Goal: Find specific page/section: Find specific page/section

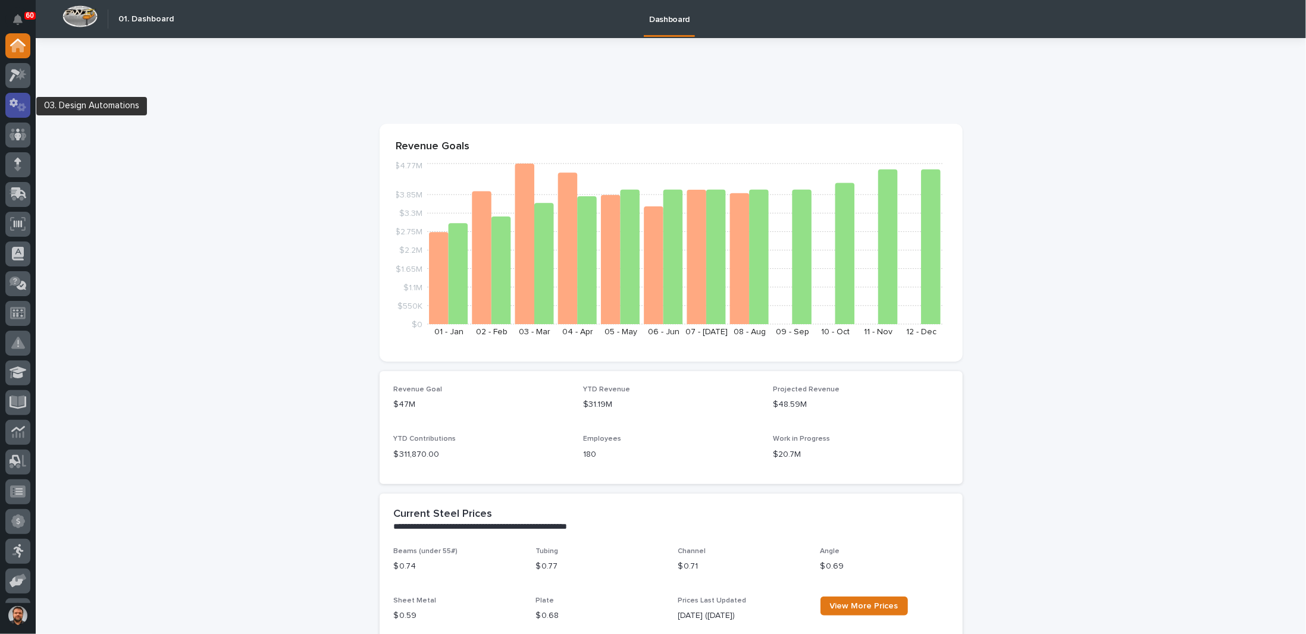
click at [24, 107] on icon at bounding box center [21, 107] width 9 height 8
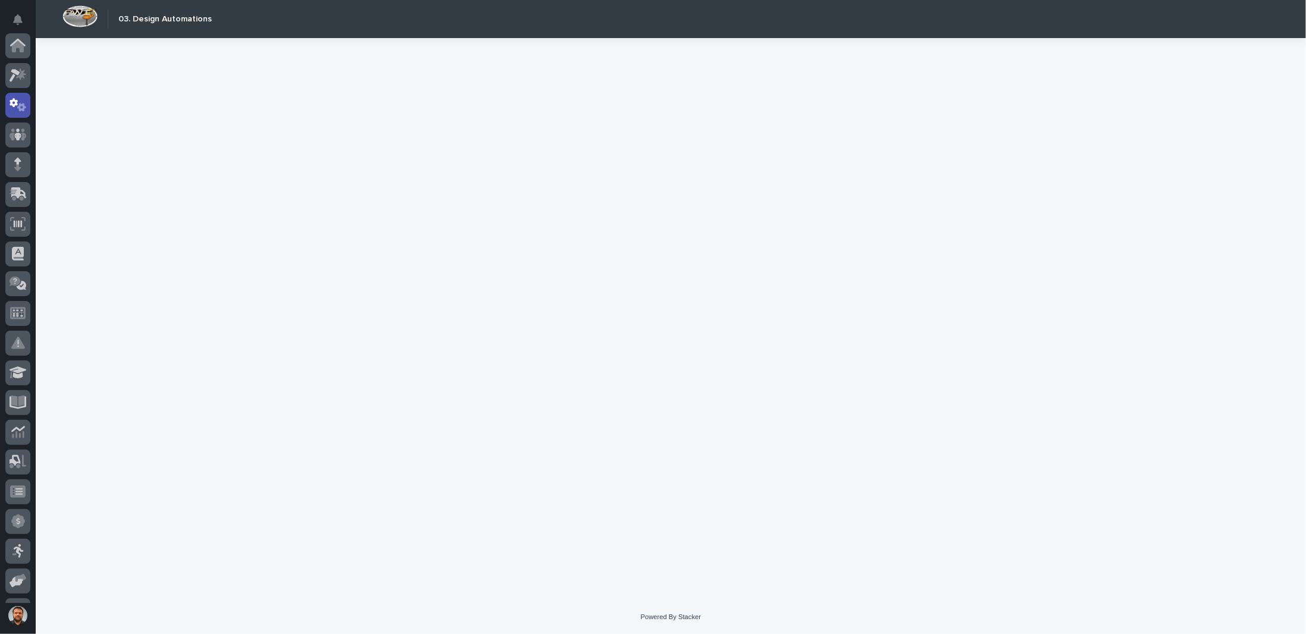
scroll to position [60, 0]
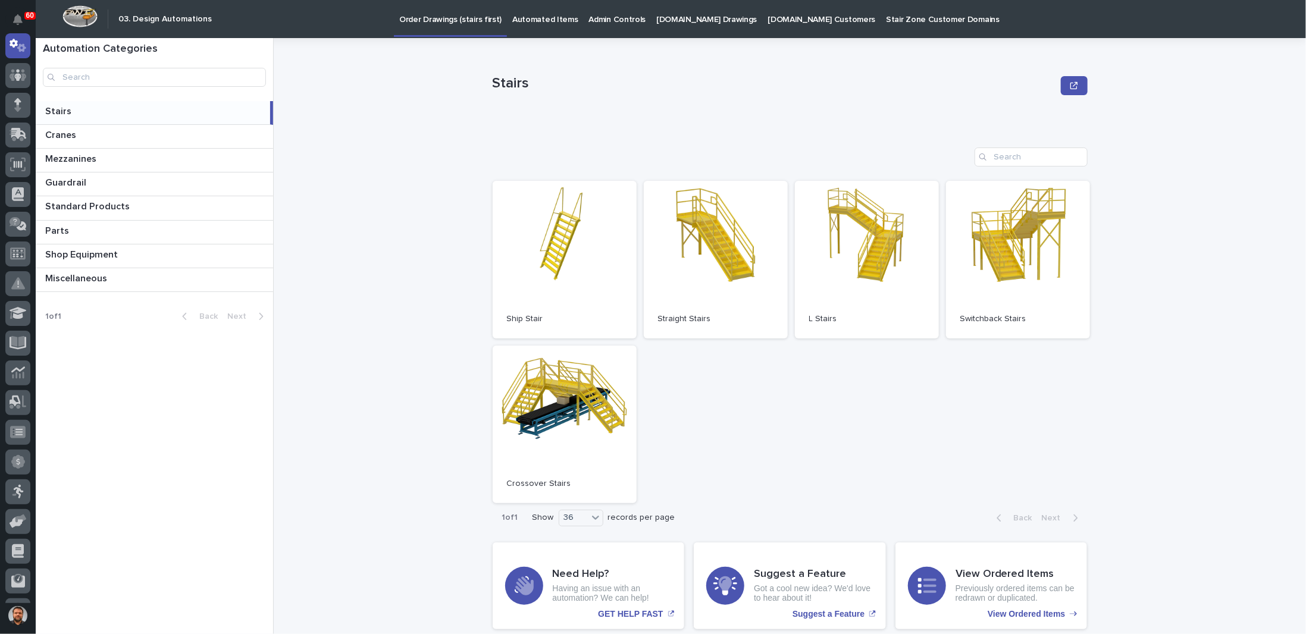
click at [558, 21] on p "Automated Items" at bounding box center [544, 12] width 65 height 25
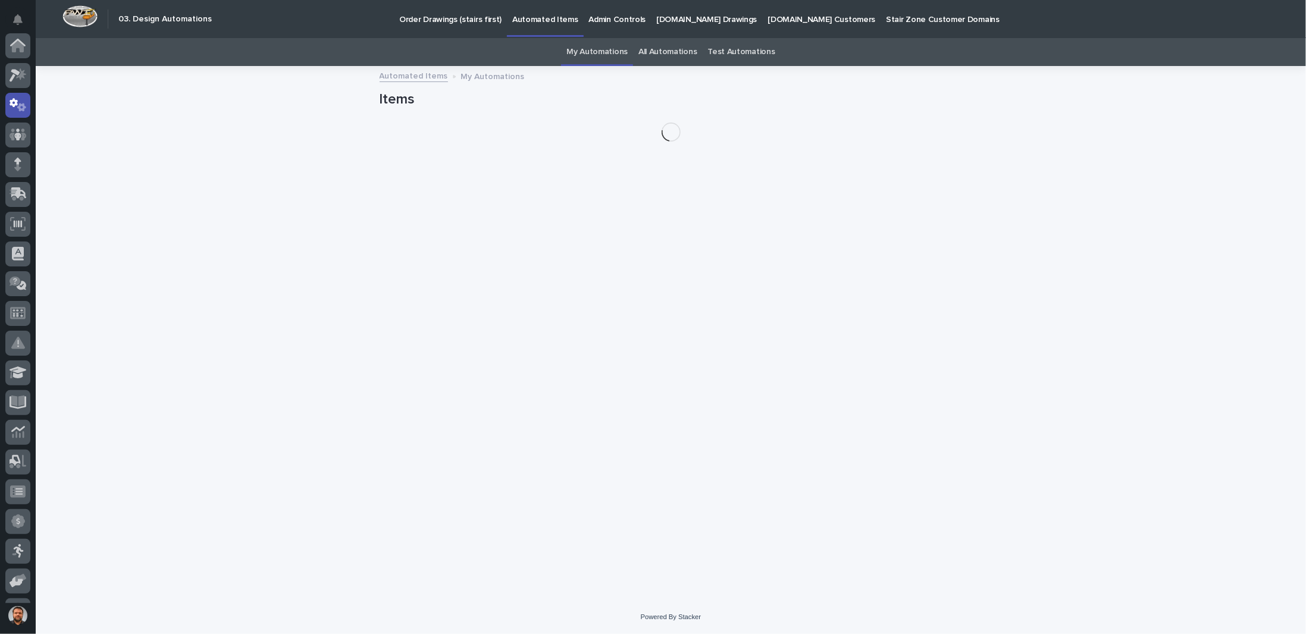
scroll to position [60, 0]
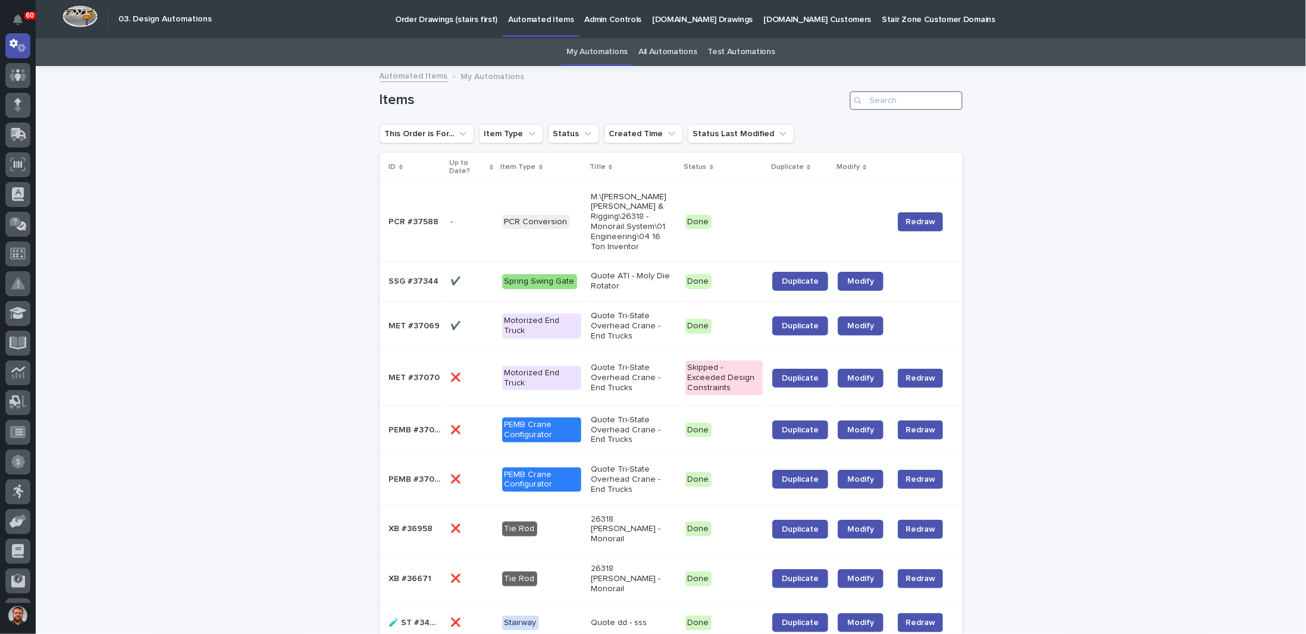
click at [901, 96] on input "Search" at bounding box center [906, 100] width 113 height 19
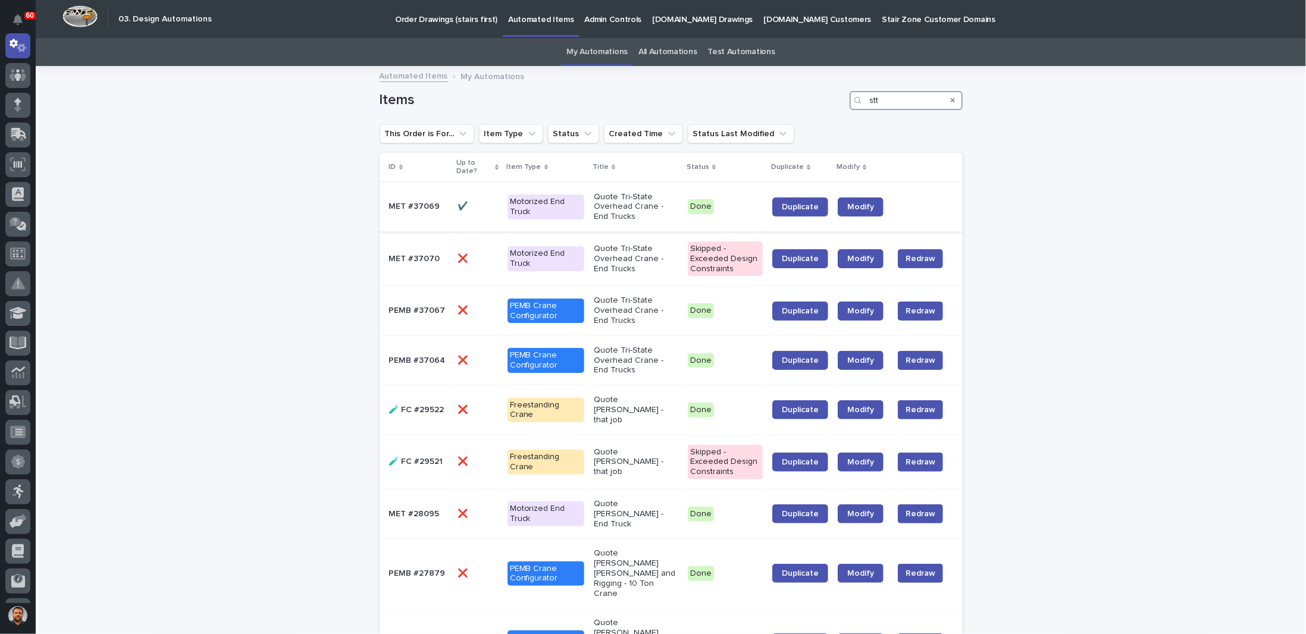
type input "stt"
click at [630, 205] on p "Quote Tri-State Overhead Crane - End Trucks" at bounding box center [636, 207] width 85 height 30
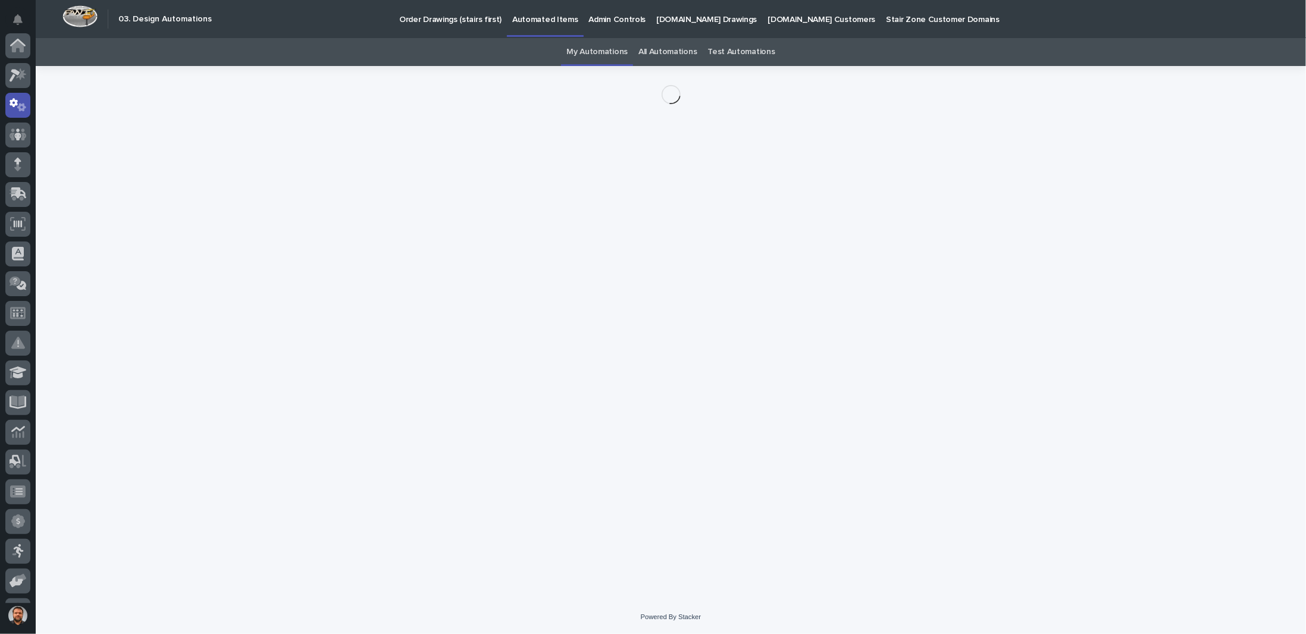
scroll to position [60, 0]
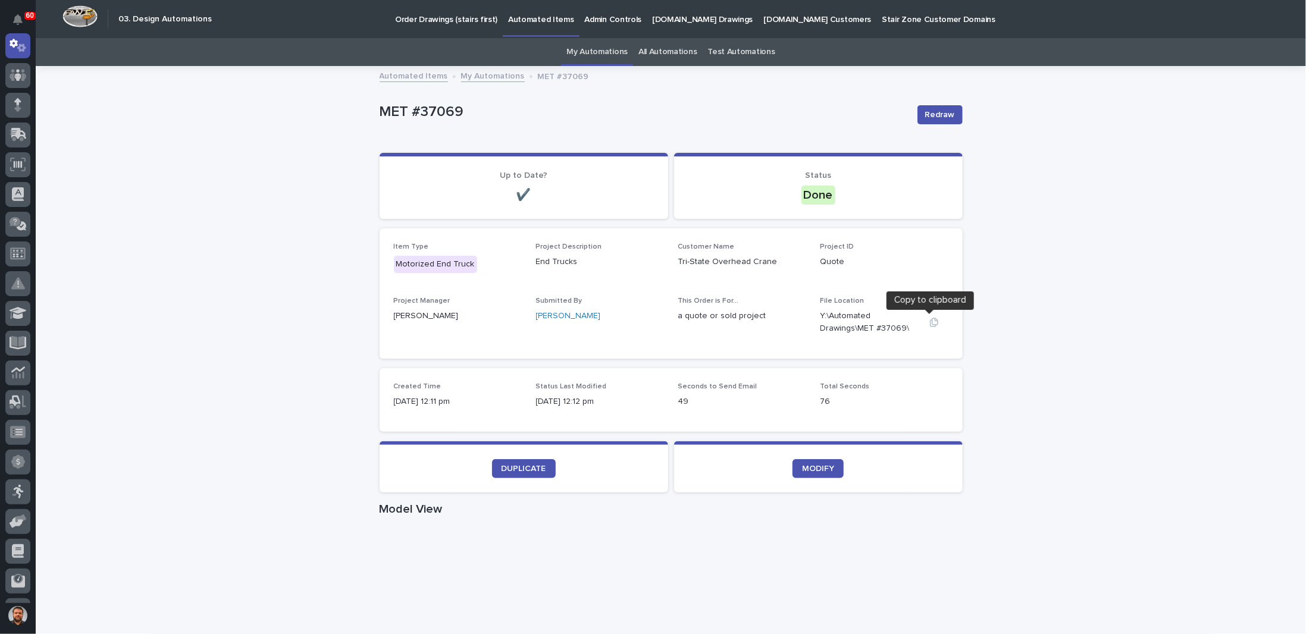
click at [934, 326] on icon "button" at bounding box center [935, 323] width 10 height 10
